Goal: Register for event/course

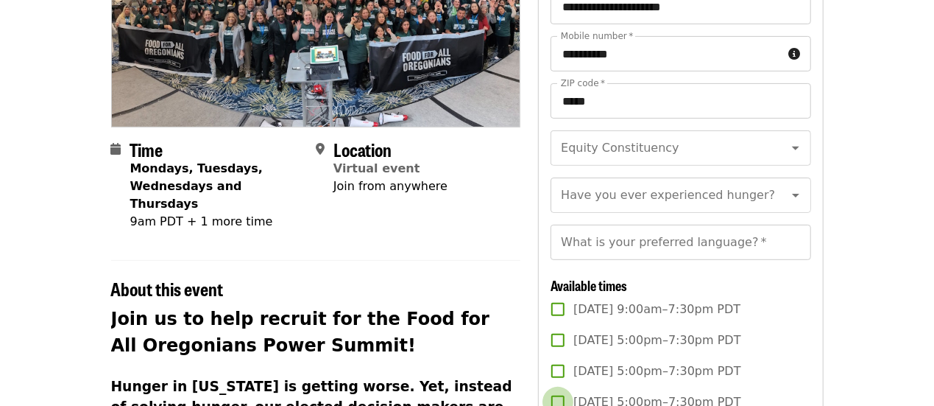
scroll to position [302, 0]
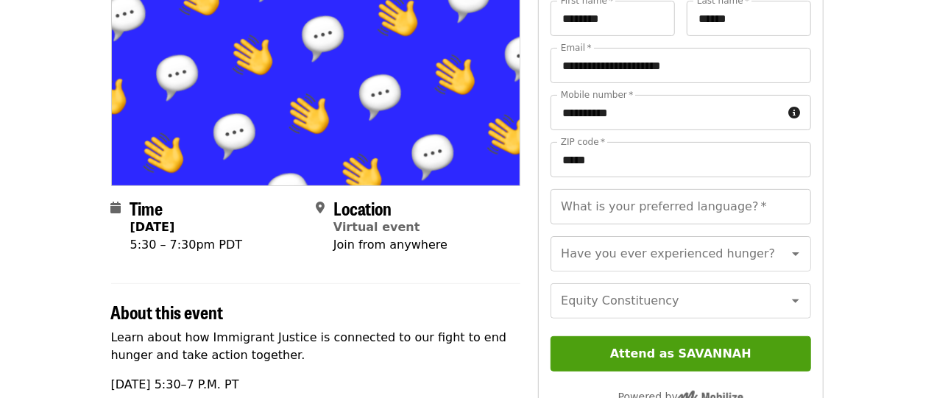
scroll to position [166, 0]
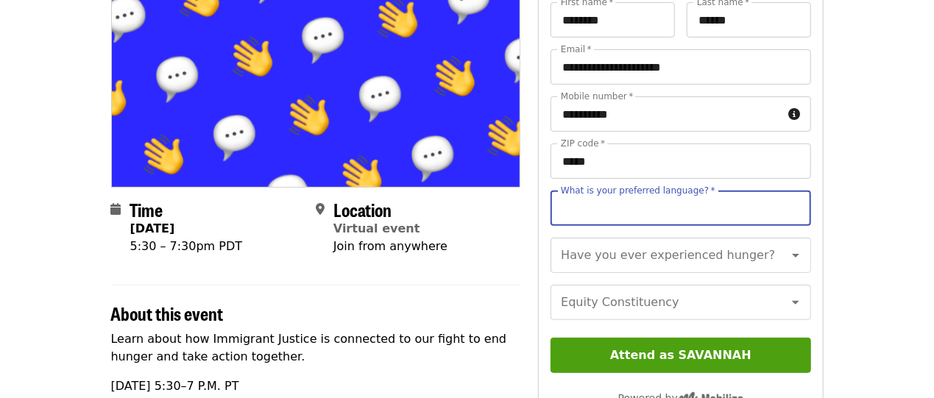
click at [661, 210] on input "What is your preferred language?   *" at bounding box center [681, 208] width 260 height 35
type input "*******"
click at [654, 257] on div "Have you ever experienced hunger? Have you ever experienced hunger?" at bounding box center [681, 255] width 260 height 35
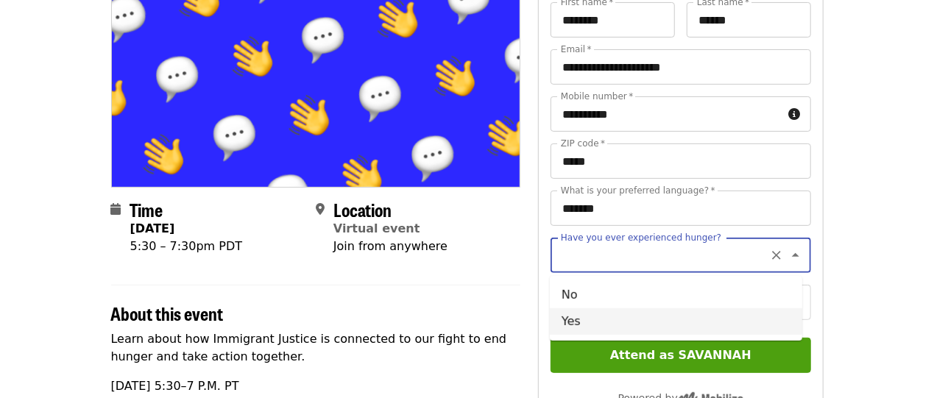
click at [624, 320] on li "Yes" at bounding box center [676, 322] width 253 height 27
type input "***"
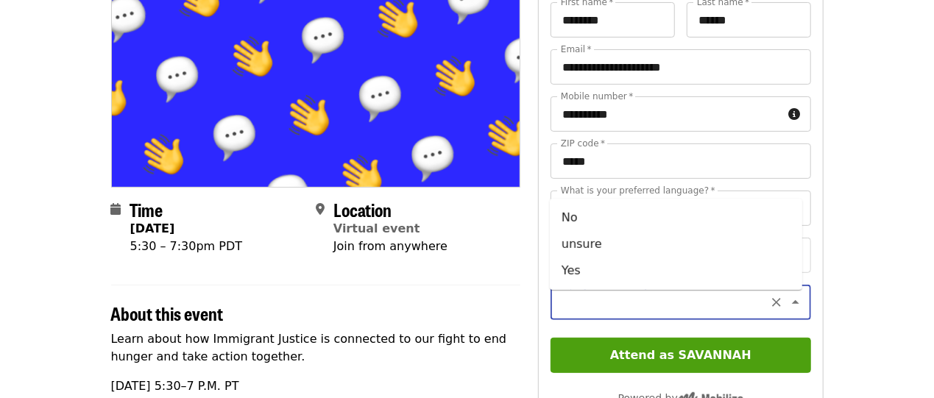
click at [624, 317] on input "Equity Constituency" at bounding box center [663, 303] width 200 height 28
click at [600, 260] on li "Yes" at bounding box center [676, 271] width 253 height 27
type input "***"
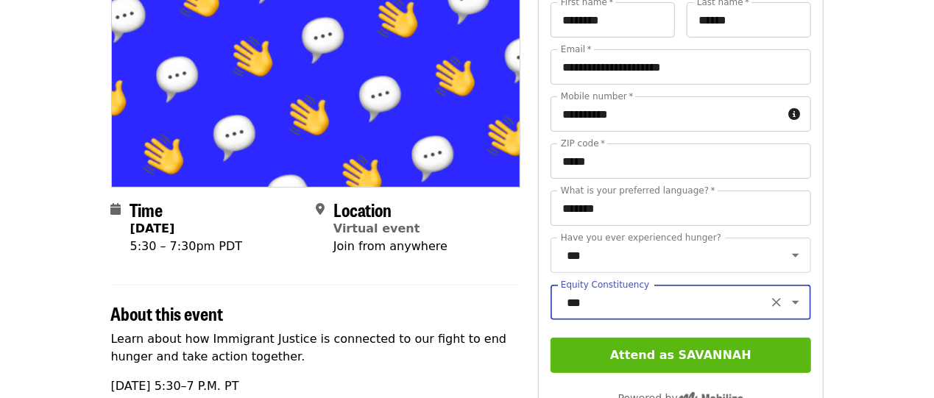
click at [619, 358] on button "Attend as SAVANNAH" at bounding box center [681, 355] width 260 height 35
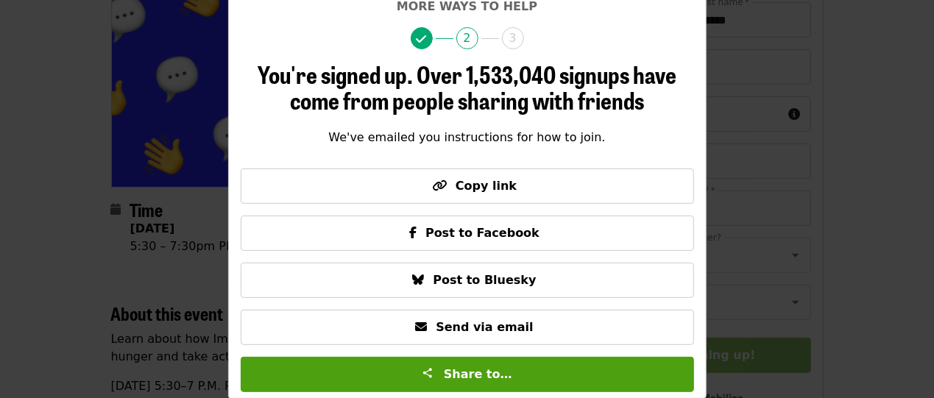
scroll to position [112, 0]
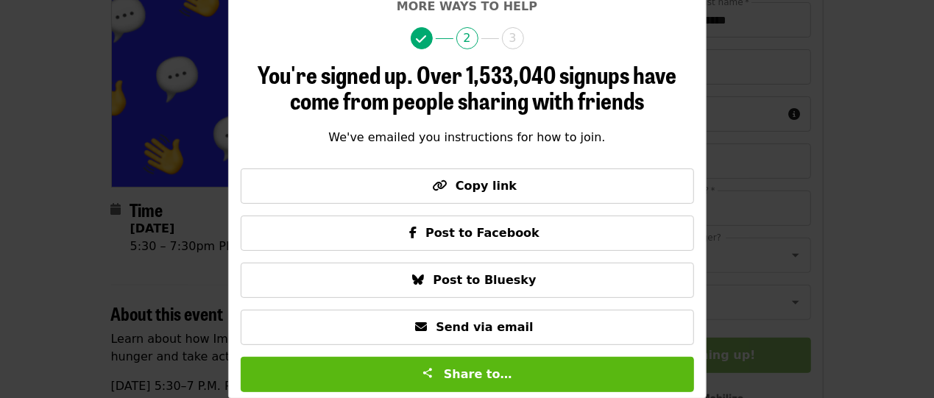
click at [505, 371] on button "Share to…" at bounding box center [468, 374] width 454 height 35
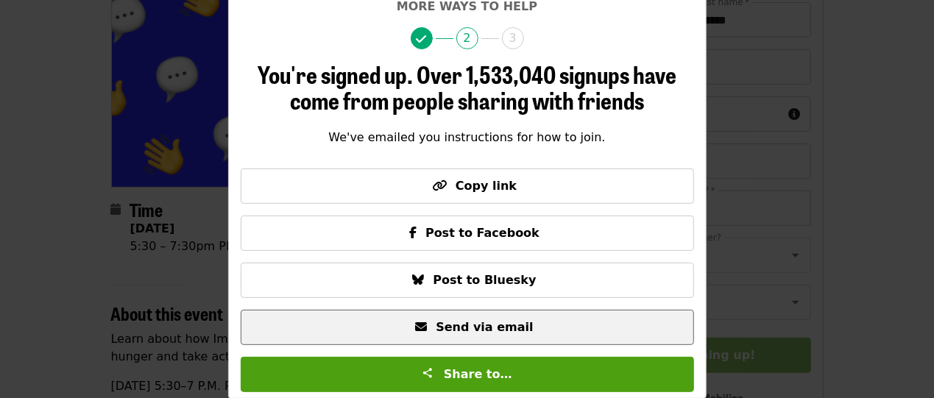
click at [490, 331] on span "Send via email" at bounding box center [484, 327] width 97 height 14
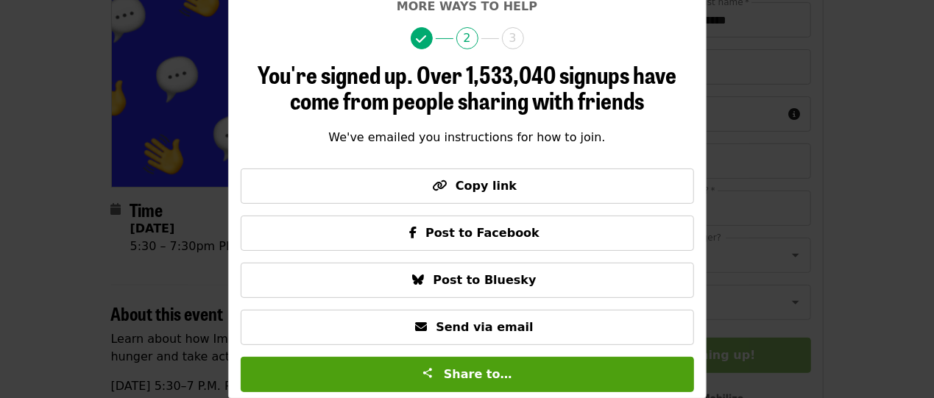
click at [200, 92] on div "Skip More ways to help 2 3 You're signed up. Over 1,533,040 signups have come f…" at bounding box center [467, 199] width 934 height 398
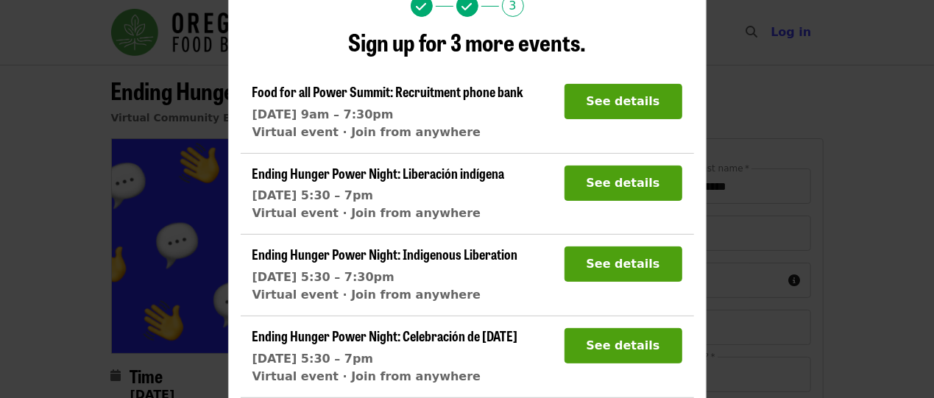
scroll to position [24, 0]
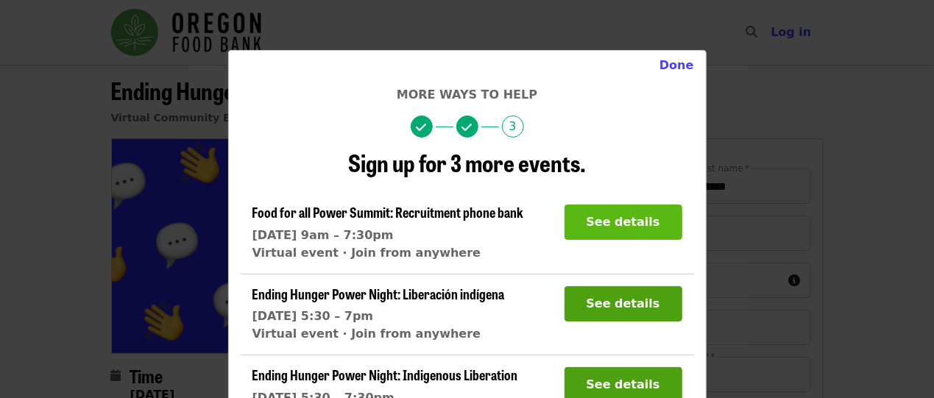
click at [616, 221] on button "See details" at bounding box center [624, 222] width 118 height 35
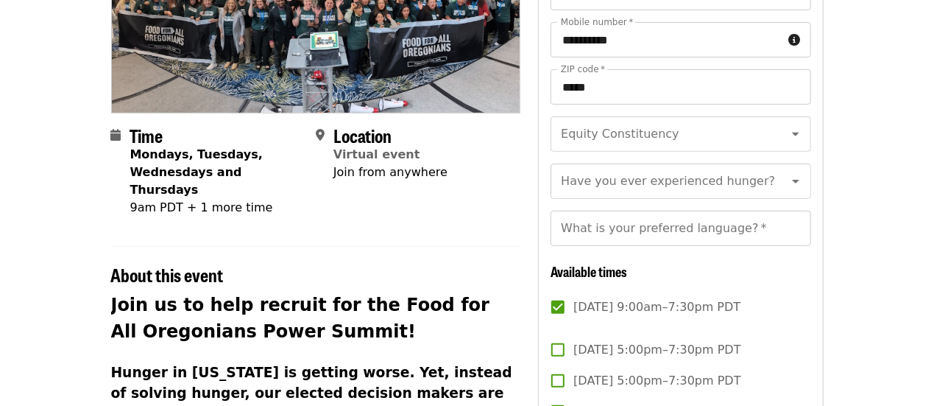
scroll to position [239, 0]
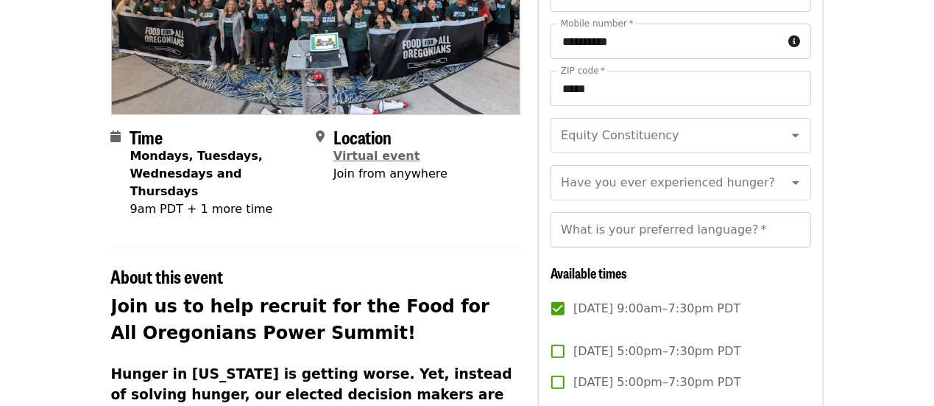
click at [356, 156] on span "Virtual event" at bounding box center [377, 156] width 87 height 14
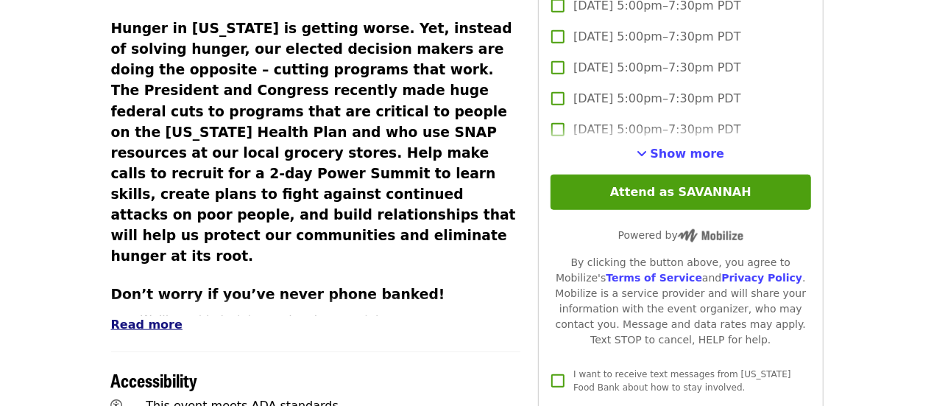
scroll to position [583, 0]
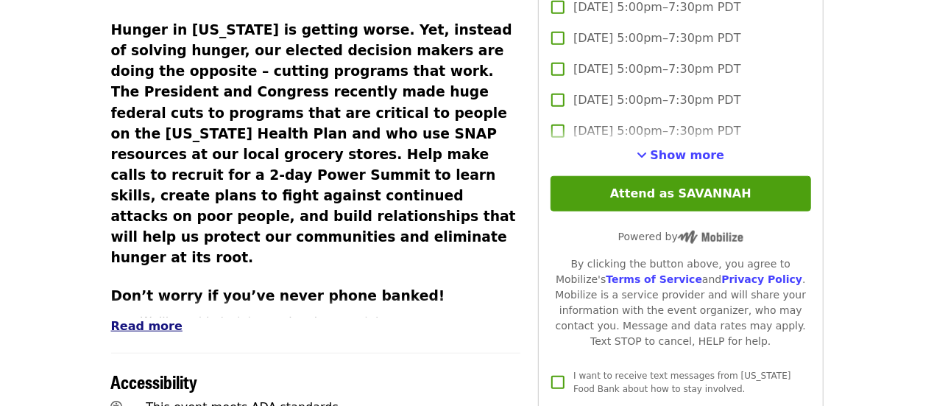
click at [151, 319] on span "Read more" at bounding box center [146, 326] width 71 height 14
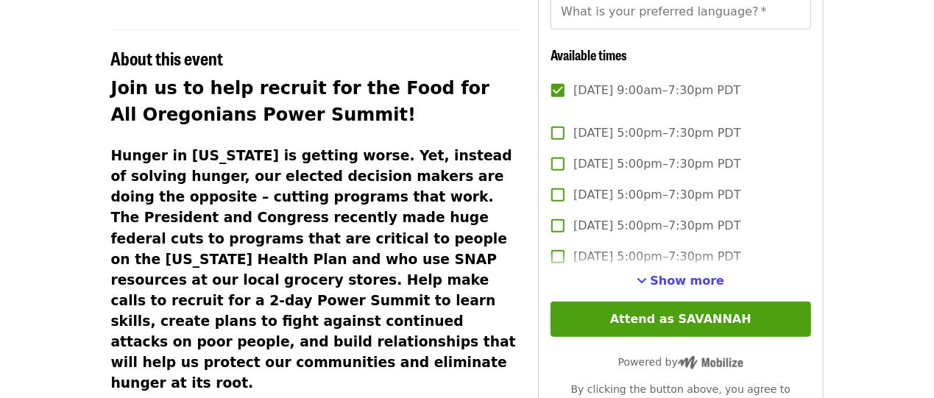
scroll to position [457, 0]
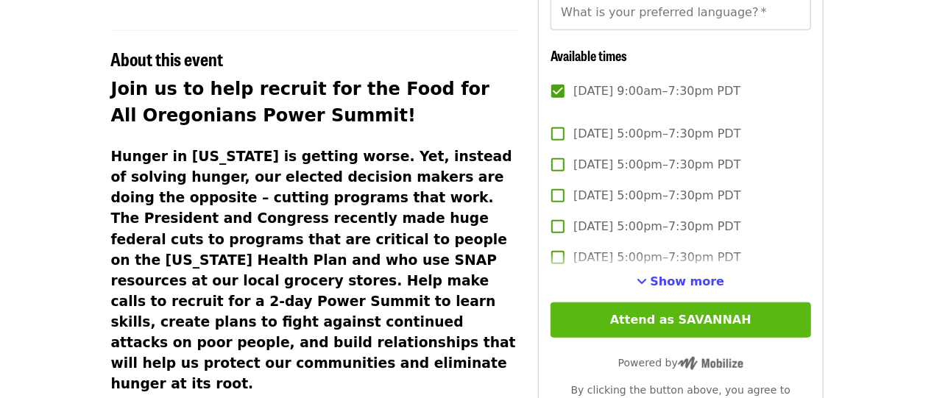
click at [626, 330] on button "Attend as SAVANNAH" at bounding box center [681, 320] width 260 height 35
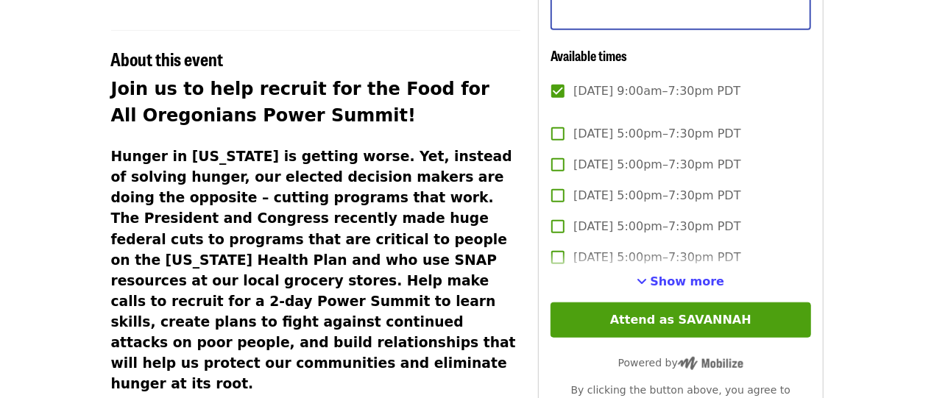
click at [574, 30] on input "What is your preferred language?   *" at bounding box center [681, 12] width 260 height 35
type input "*******"
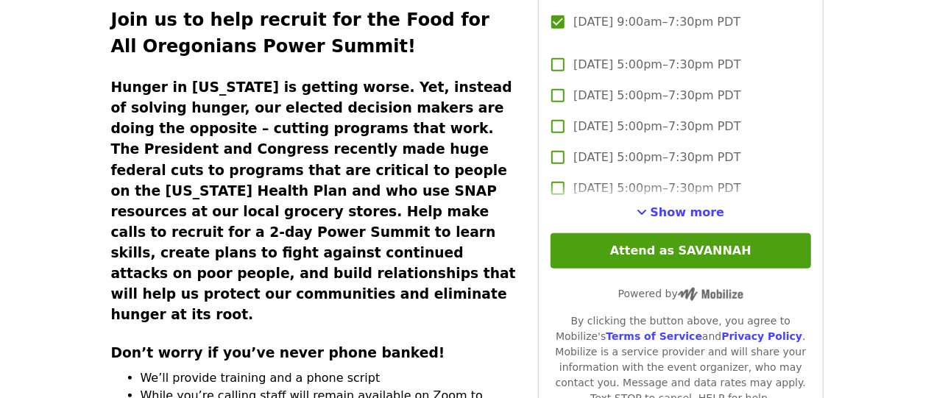
scroll to position [584, 0]
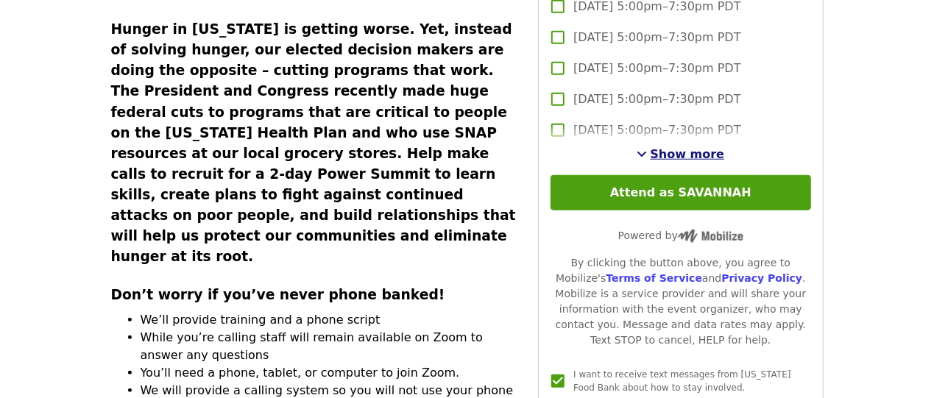
click at [648, 160] on span "See more timeslots" at bounding box center [643, 154] width 10 height 12
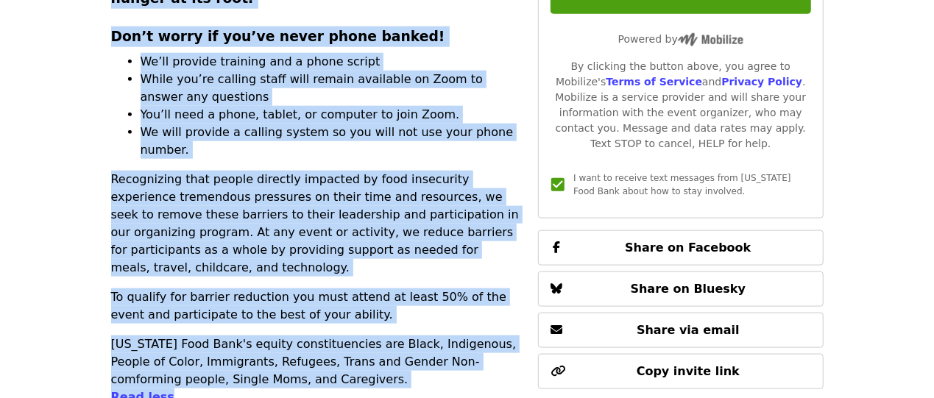
scroll to position [845, 0]
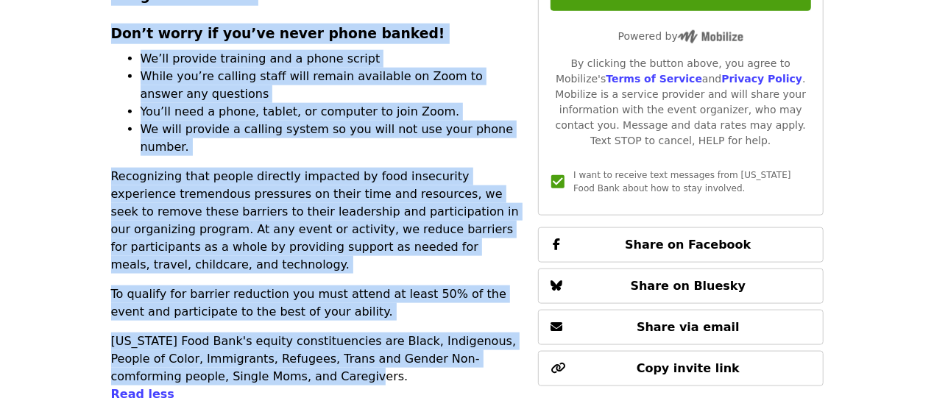
drag, startPoint x: 212, startPoint y: 354, endPoint x: 409, endPoint y: 264, distance: 216.2
click at [409, 264] on div "Join us to help recruit for the Food for All Oregonians Power Summit! Hunger in…" at bounding box center [316, 36] width 410 height 699
copy div "Help make calls to recruit for a 2-day Power Summit to learn skills, create pla…"
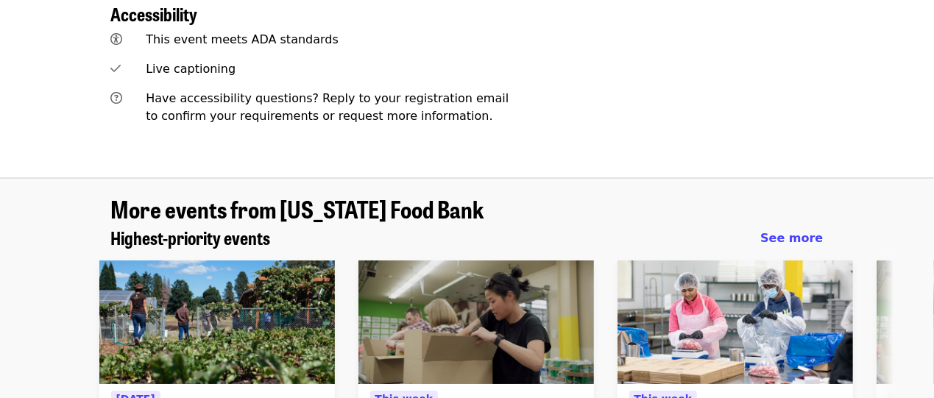
scroll to position [1280, 0]
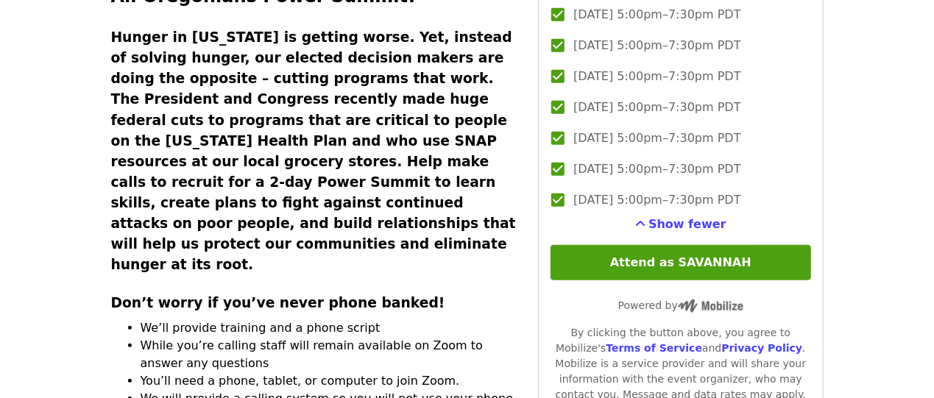
scroll to position [573, 0]
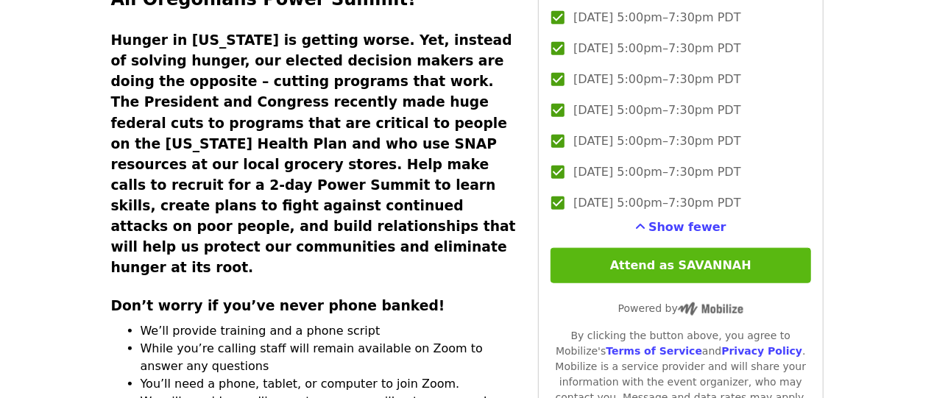
click at [645, 281] on button "Attend as SAVANNAH" at bounding box center [681, 265] width 260 height 35
